Goal: Task Accomplishment & Management: Manage account settings

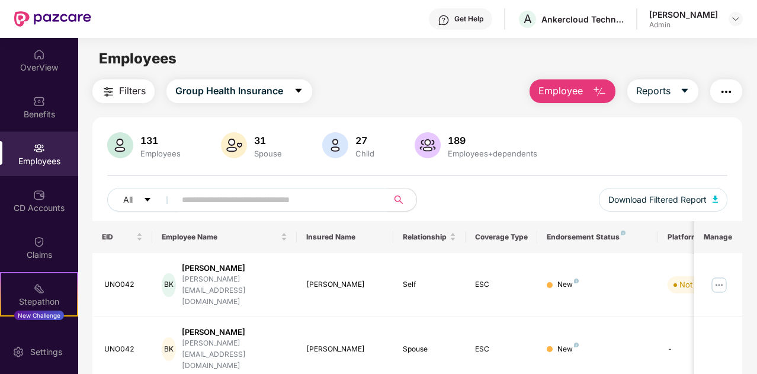
scroll to position [38, 0]
click at [669, 97] on span "Reports" at bounding box center [653, 91] width 34 height 15
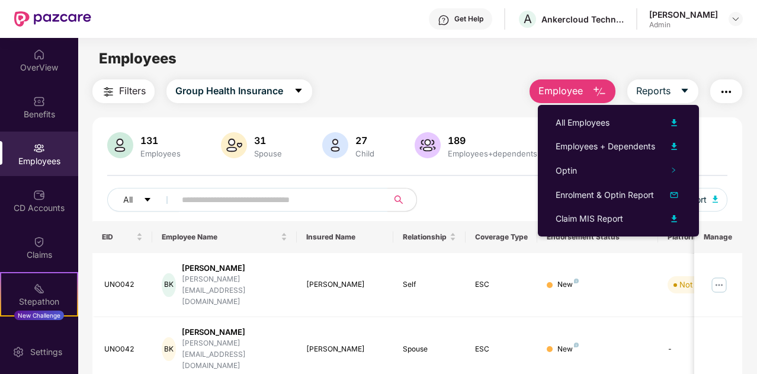
click at [726, 93] on img "button" at bounding box center [726, 92] width 14 height 14
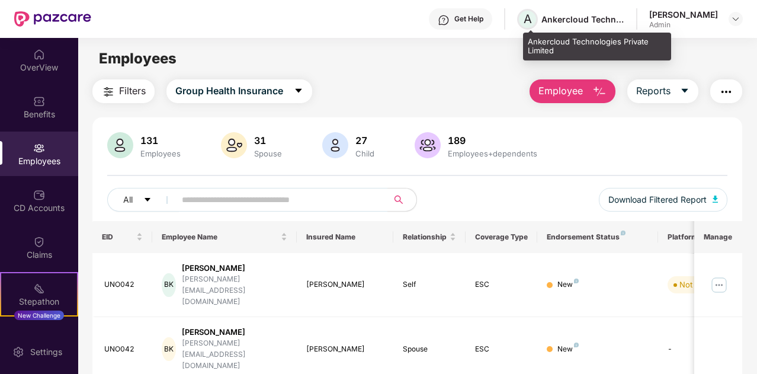
click at [532, 20] on span "A" at bounding box center [528, 19] width 8 height 14
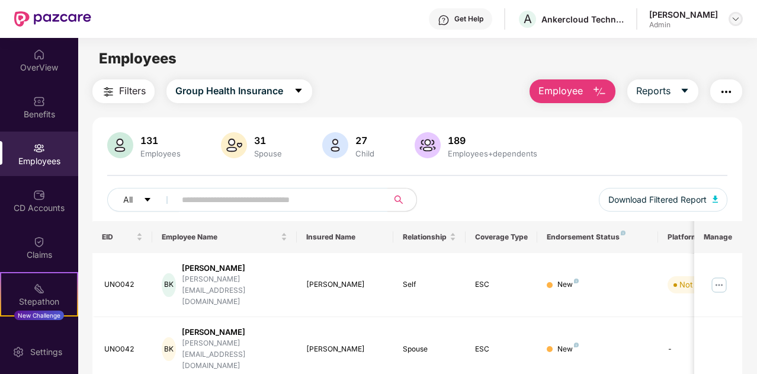
click at [738, 17] on img at bounding box center [735, 18] width 9 height 9
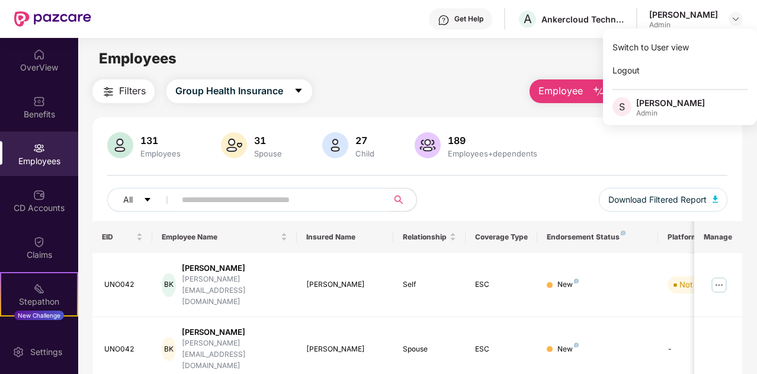
click at [492, 75] on main "Employees Filters Group Health Insurance Employee Reports 131 Employees 31 Spou…" at bounding box center [417, 225] width 679 height 374
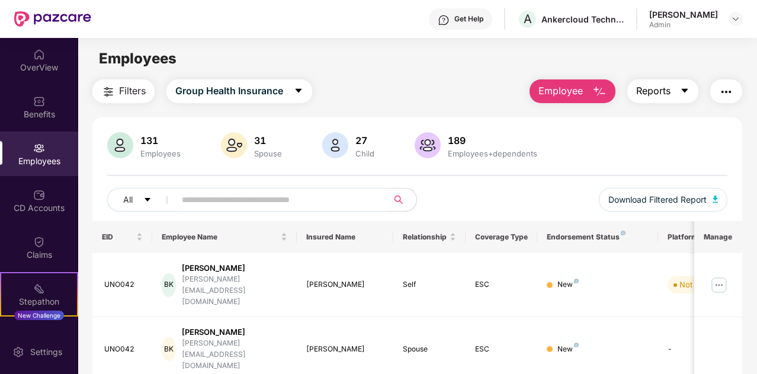
click at [663, 89] on span "Reports" at bounding box center [653, 91] width 34 height 15
click at [457, 83] on div "Filters Group Health Insurance Employee Reports" at bounding box center [417, 91] width 650 height 24
click at [44, 245] on div "Claims" at bounding box center [39, 247] width 78 height 44
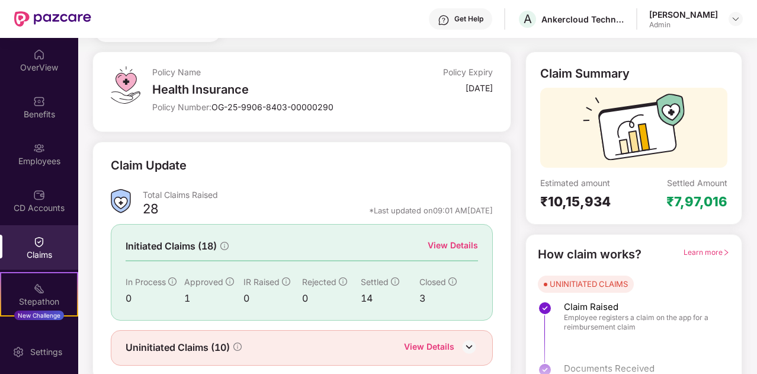
scroll to position [90, 0]
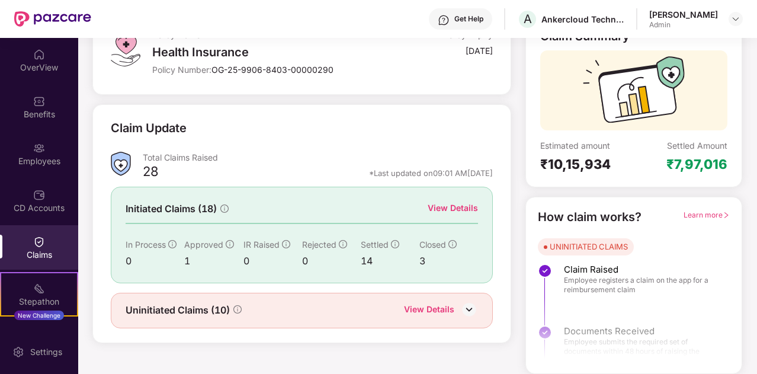
click at [456, 209] on div "View Details" at bounding box center [453, 207] width 50 height 13
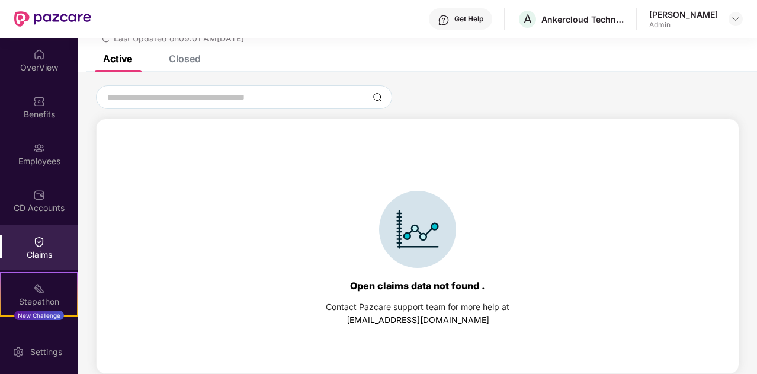
scroll to position [51, 0]
click at [201, 57] on div "Closed" at bounding box center [185, 59] width 32 height 12
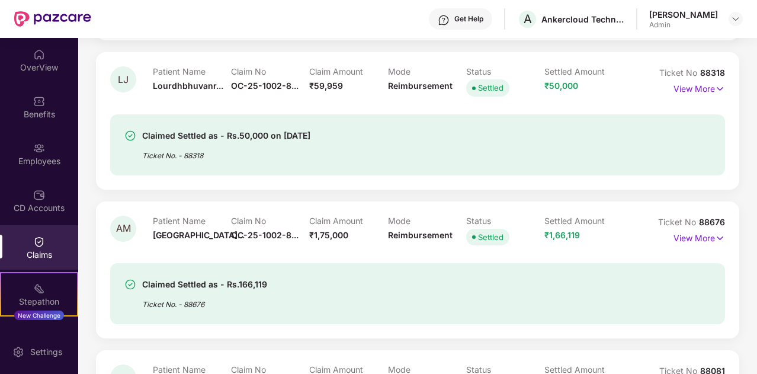
scroll to position [2251, 0]
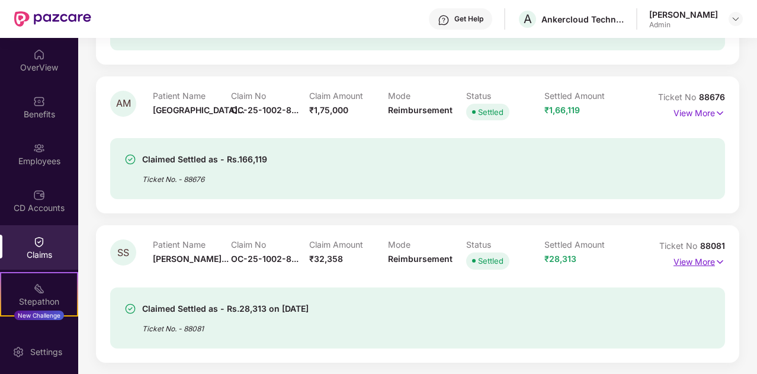
click at [705, 263] on p "View More" at bounding box center [700, 260] width 52 height 16
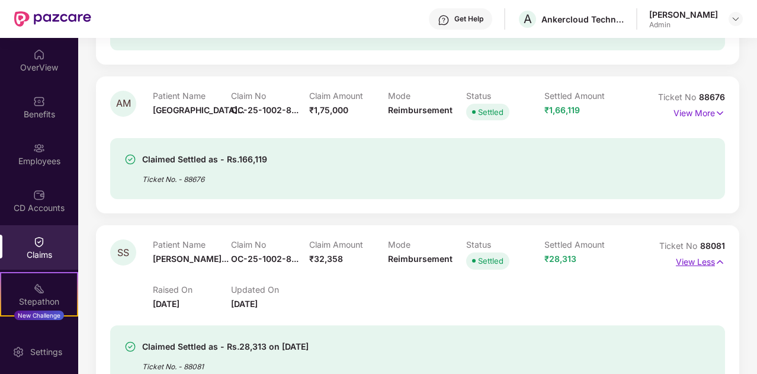
click at [705, 263] on p "View Less" at bounding box center [700, 260] width 49 height 16
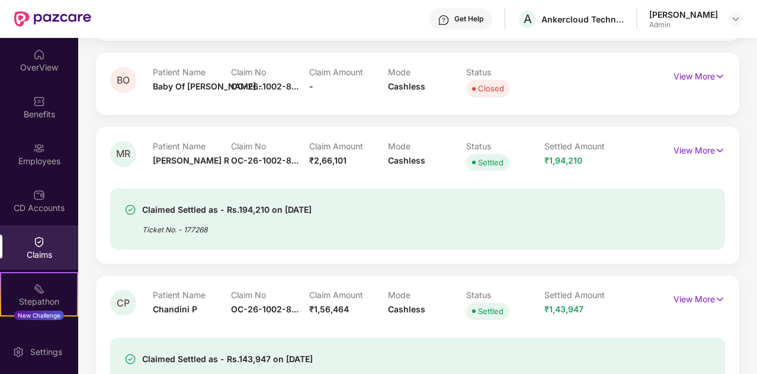
scroll to position [0, 0]
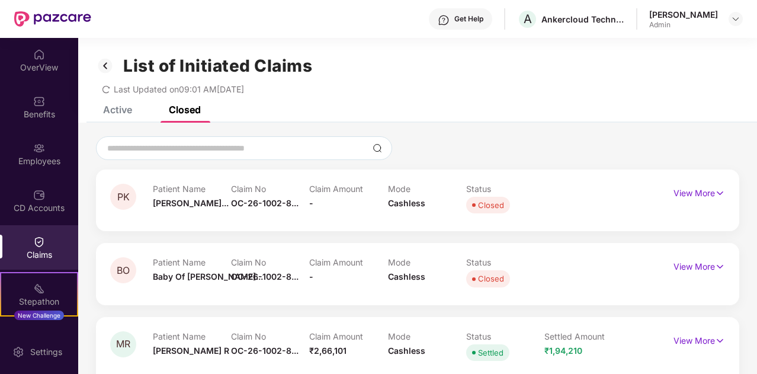
click at [107, 88] on icon "redo" at bounding box center [106, 89] width 8 height 8
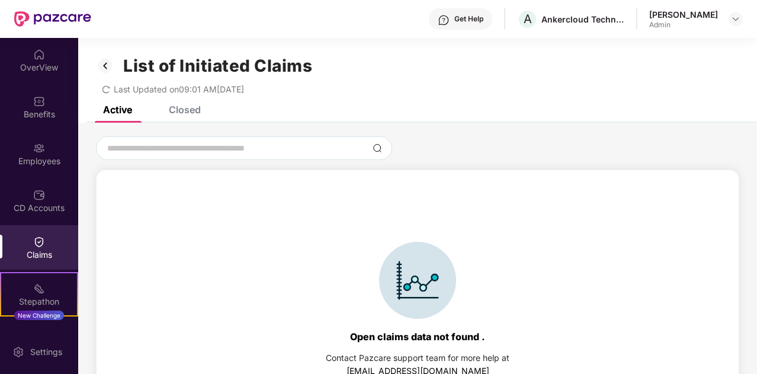
click at [188, 112] on div "Closed" at bounding box center [185, 110] width 32 height 12
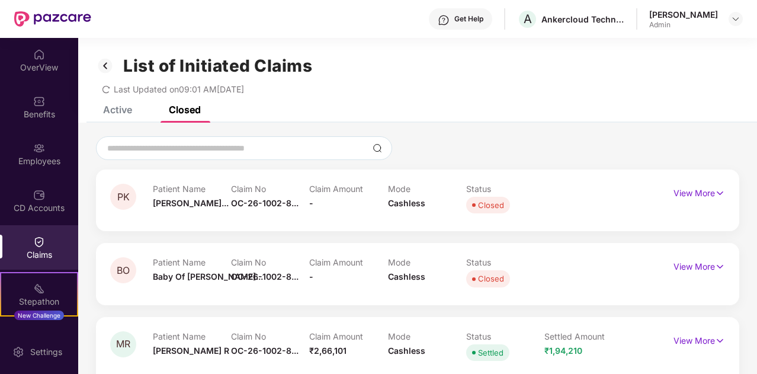
click at [465, 149] on div at bounding box center [418, 148] width 644 height 24
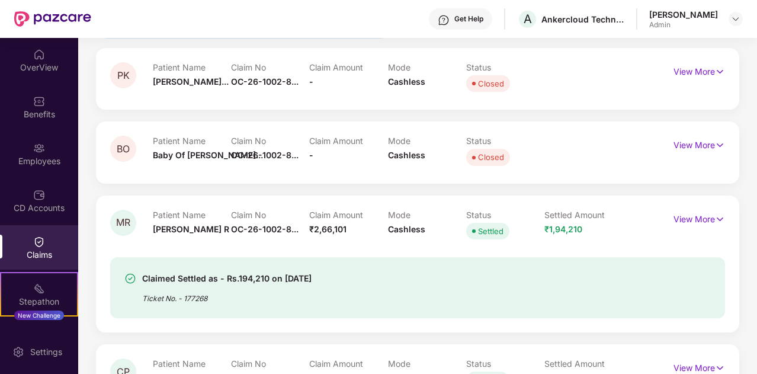
scroll to position [125, 0]
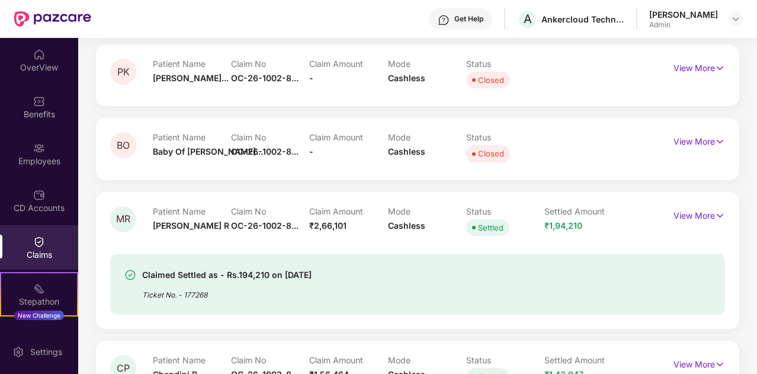
click at [689, 75] on div "View More" at bounding box center [700, 68] width 52 height 19
click at [692, 70] on p "View More" at bounding box center [700, 67] width 52 height 16
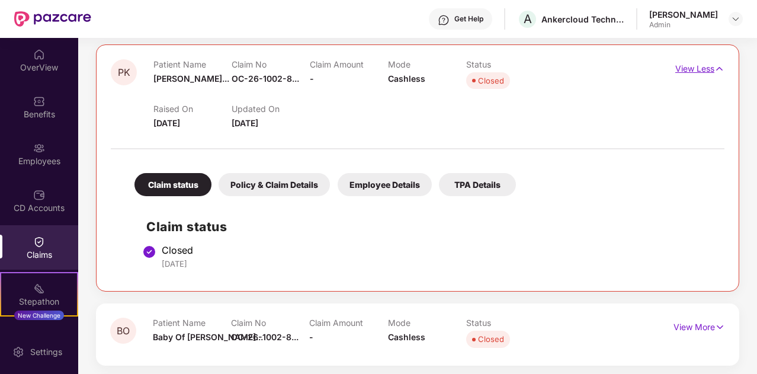
click at [692, 70] on p "View Less" at bounding box center [700, 67] width 49 height 16
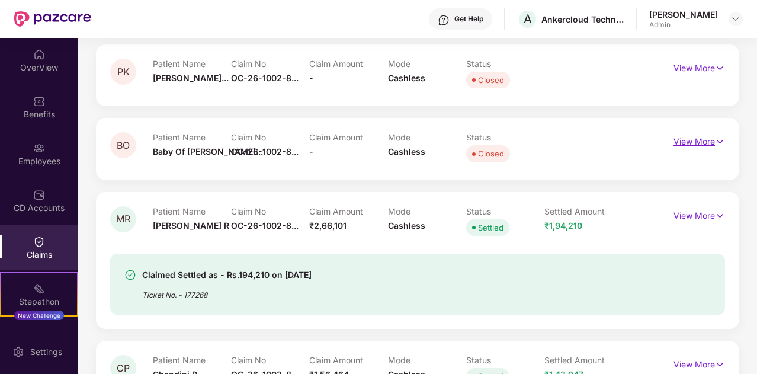
click at [683, 146] on p "View More" at bounding box center [700, 140] width 52 height 16
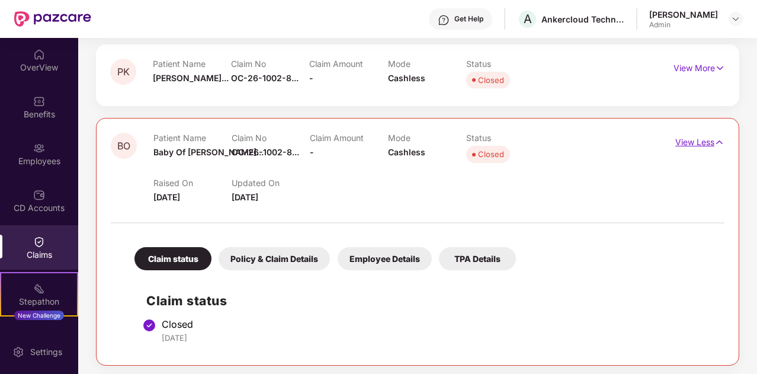
click at [683, 146] on p "View Less" at bounding box center [700, 141] width 49 height 16
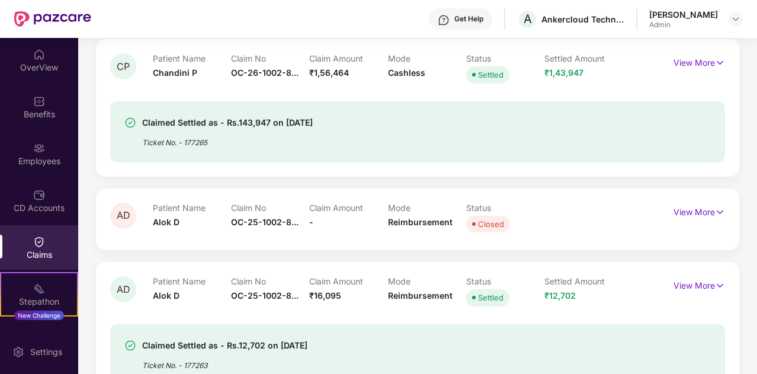
scroll to position [0, 0]
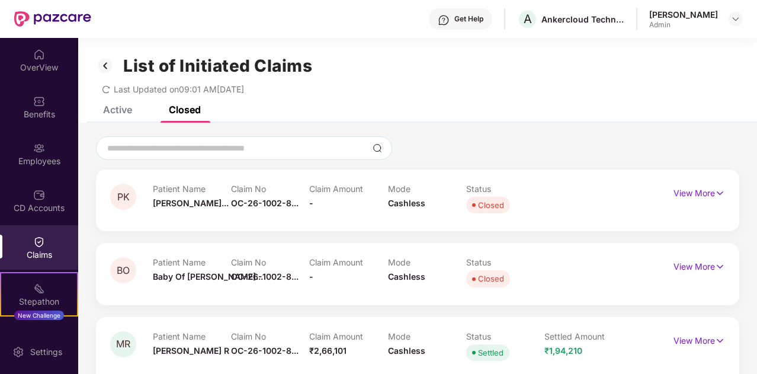
click at [469, 154] on div at bounding box center [418, 148] width 644 height 24
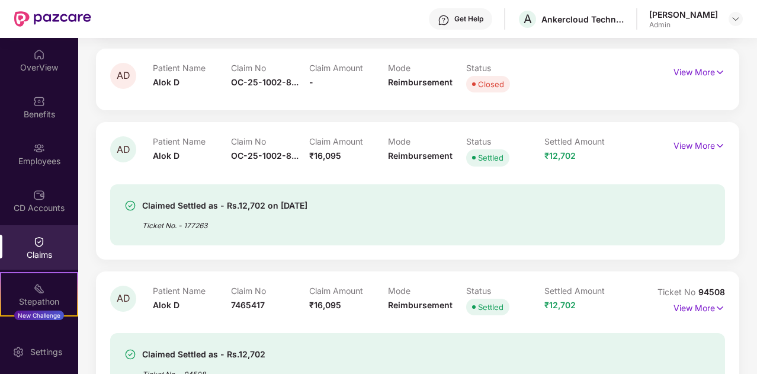
scroll to position [568, 0]
